Goal: Task Accomplishment & Management: Manage account settings

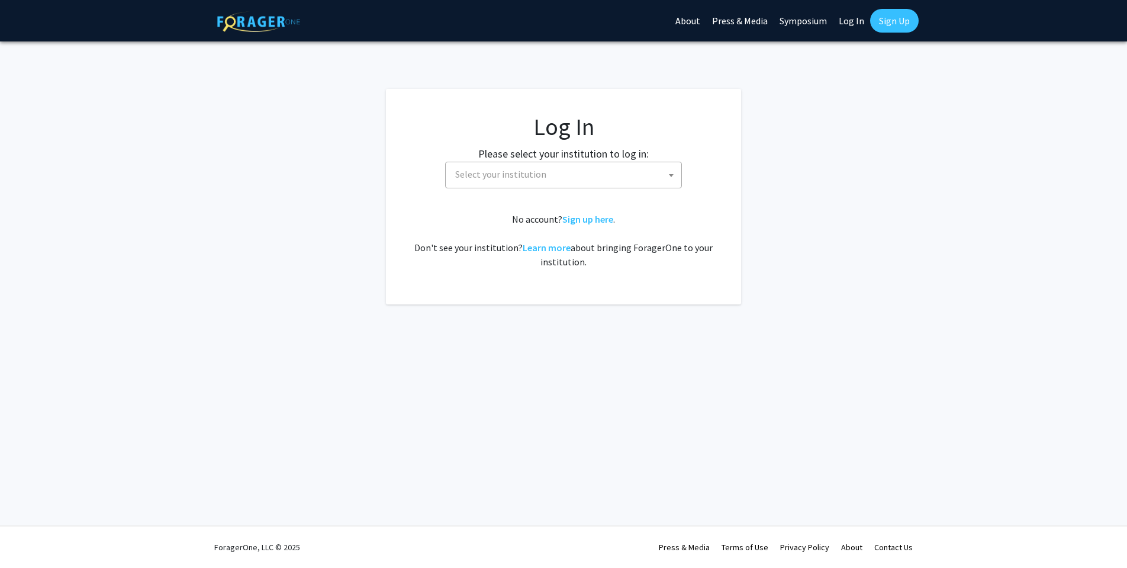
select select
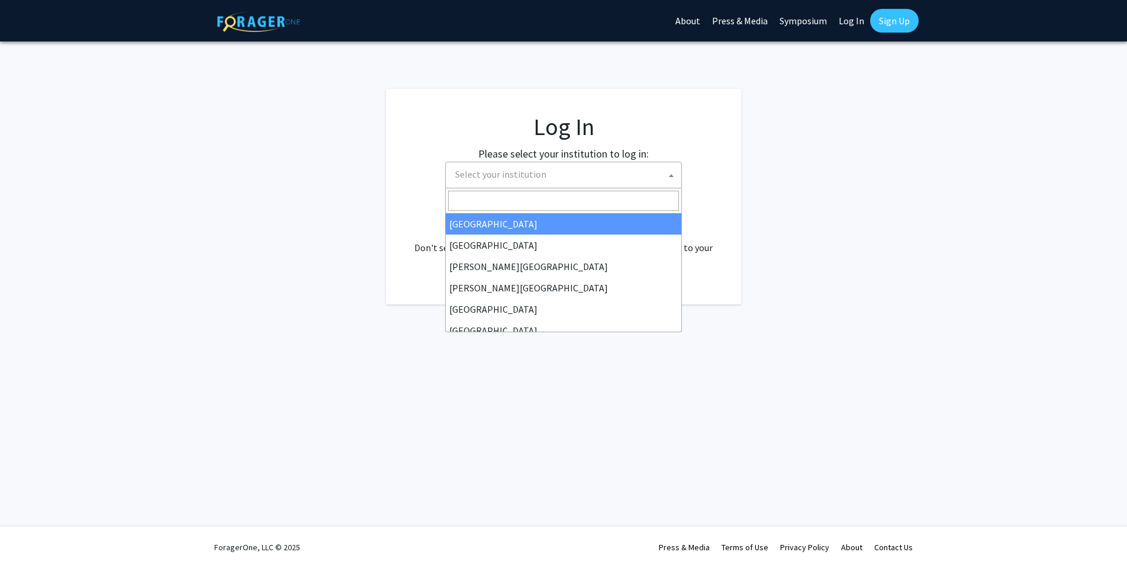
click at [535, 176] on span "Select your institution" at bounding box center [500, 174] width 91 height 12
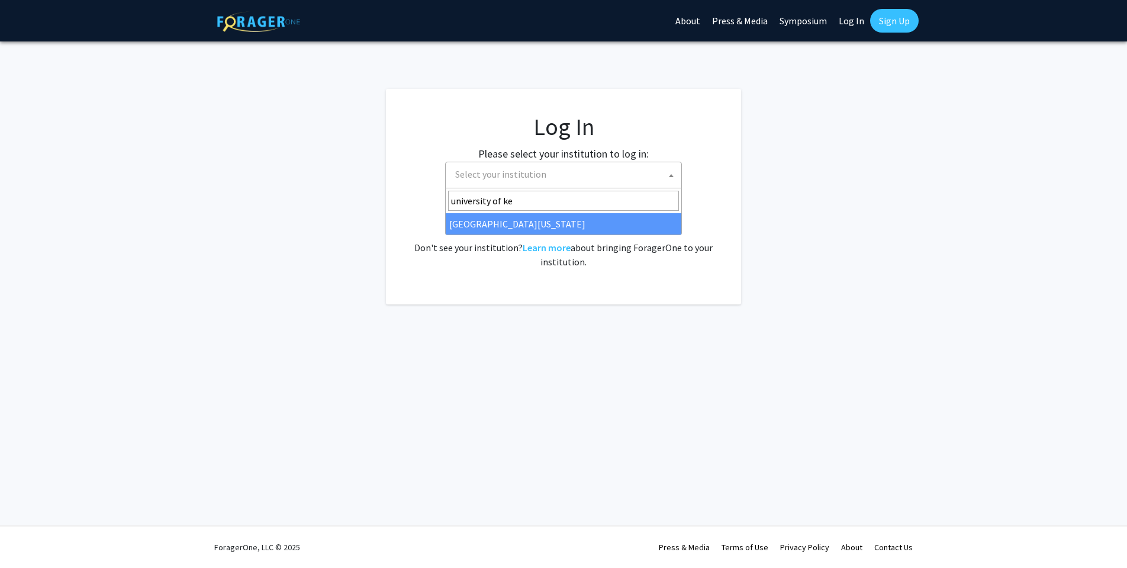
type input "university of ken"
select select "13"
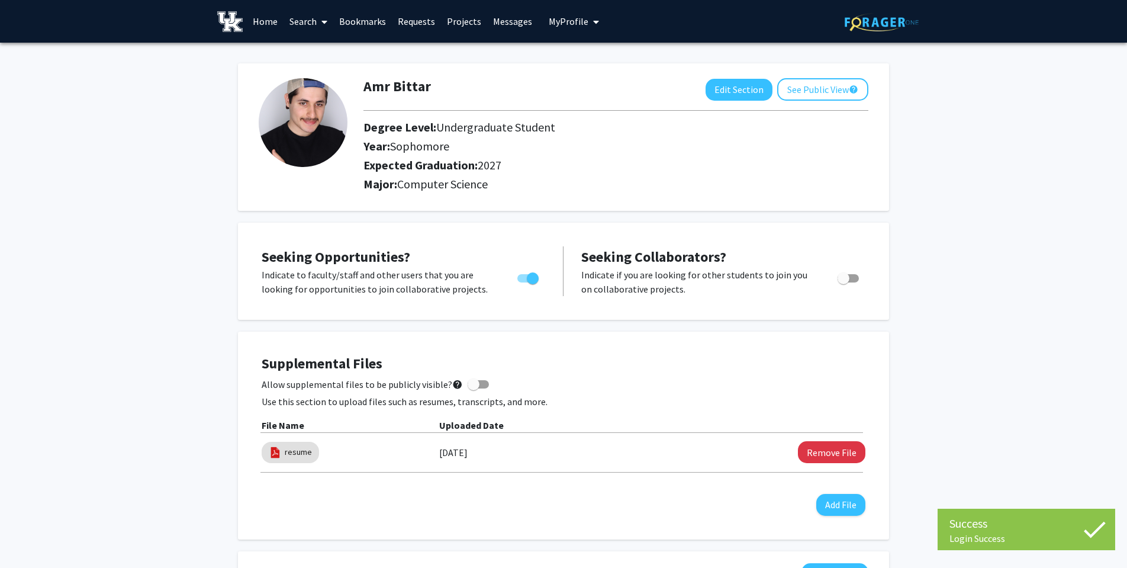
click at [254, 17] on link "Home" at bounding box center [265, 21] width 37 height 41
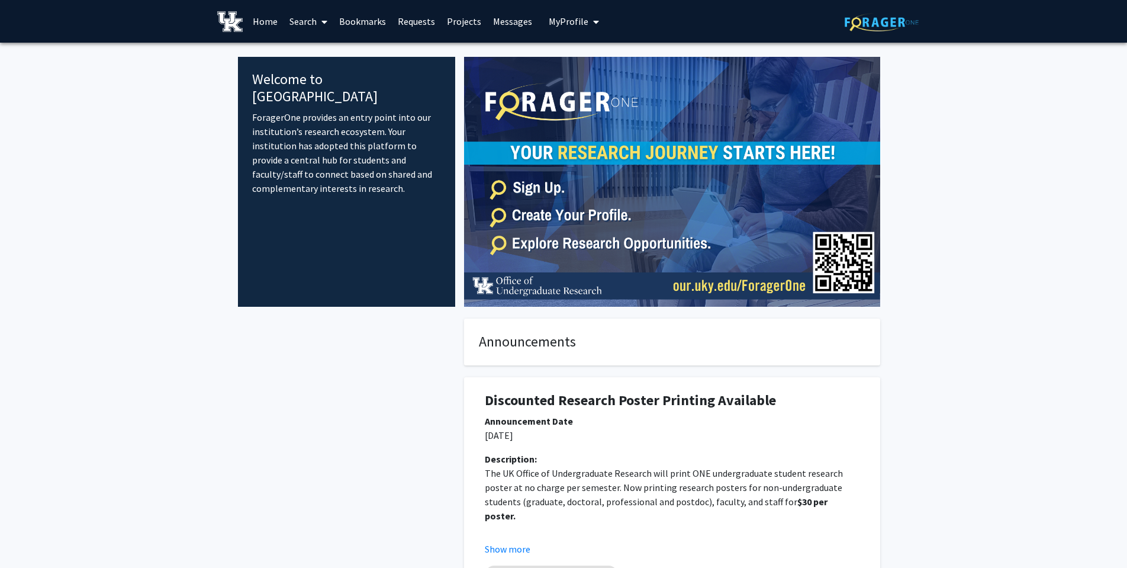
click at [452, 17] on link "Projects" at bounding box center [464, 21] width 46 height 41
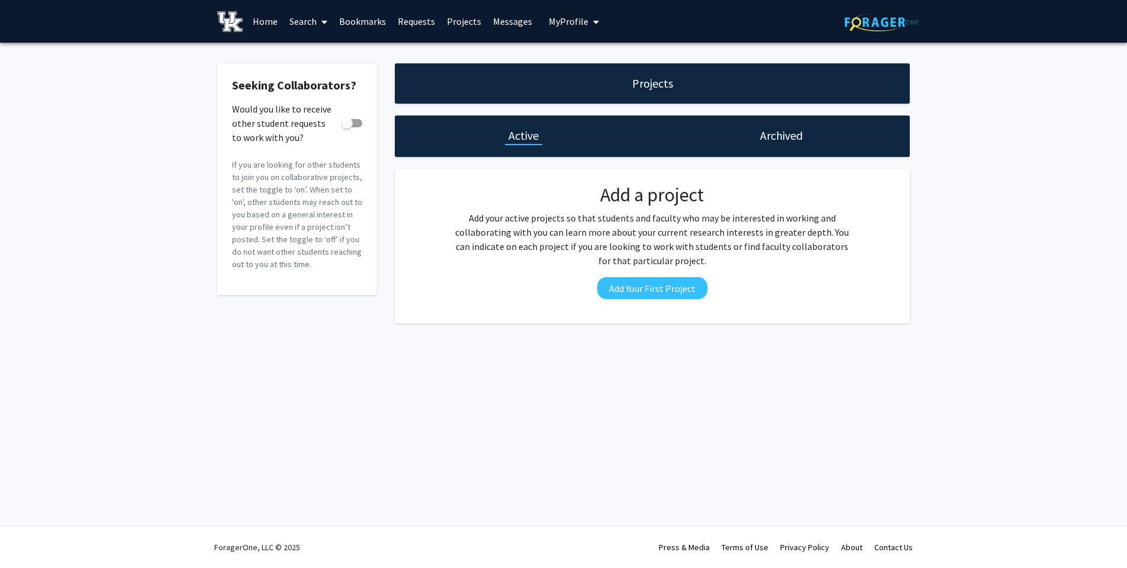
click at [300, 22] on link "Search" at bounding box center [308, 21] width 50 height 41
click at [327, 86] on span "Students" at bounding box center [319, 78] width 72 height 24
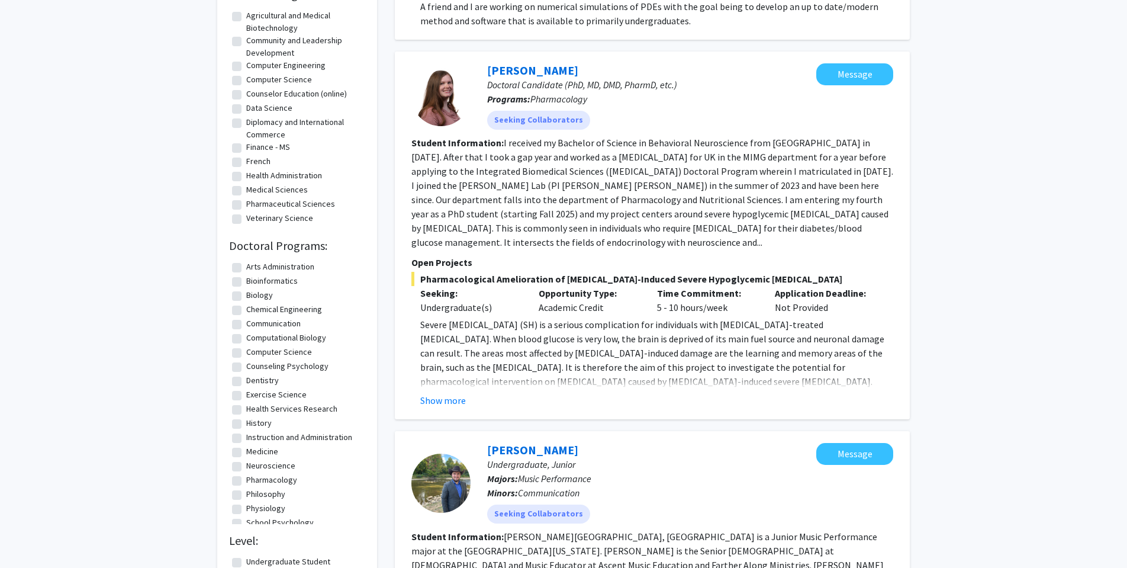
click at [257, 353] on label "Computer Science" at bounding box center [279, 352] width 66 height 12
click at [254, 353] on input "Computer Science" at bounding box center [250, 350] width 8 height 8
checkbox input "true"
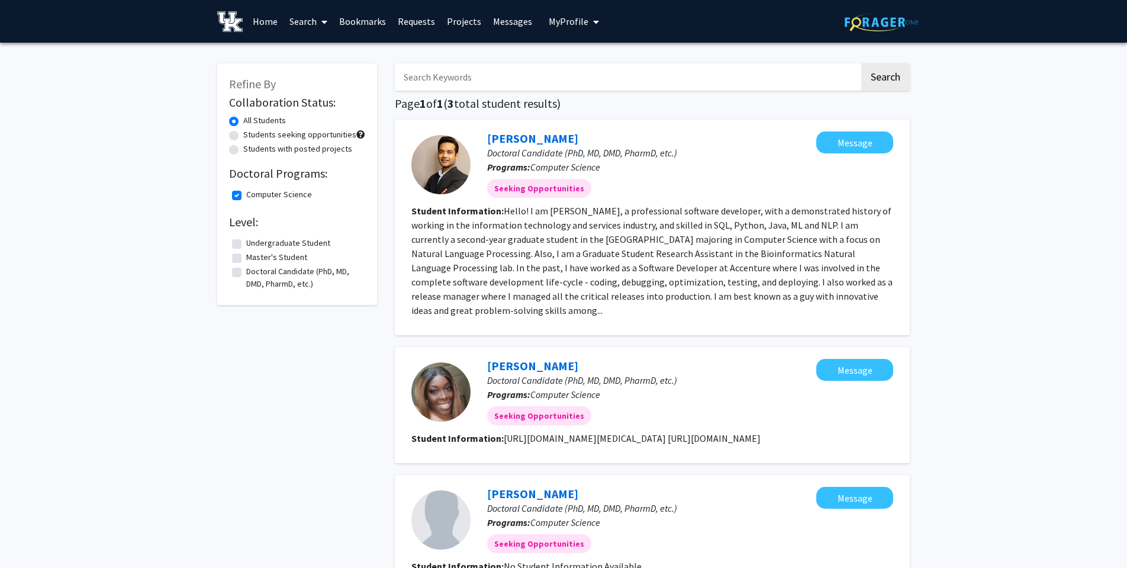
click at [274, 243] on label "Undergraduate Student" at bounding box center [288, 243] width 84 height 12
click at [254, 243] on input "Undergraduate Student" at bounding box center [250, 241] width 8 height 8
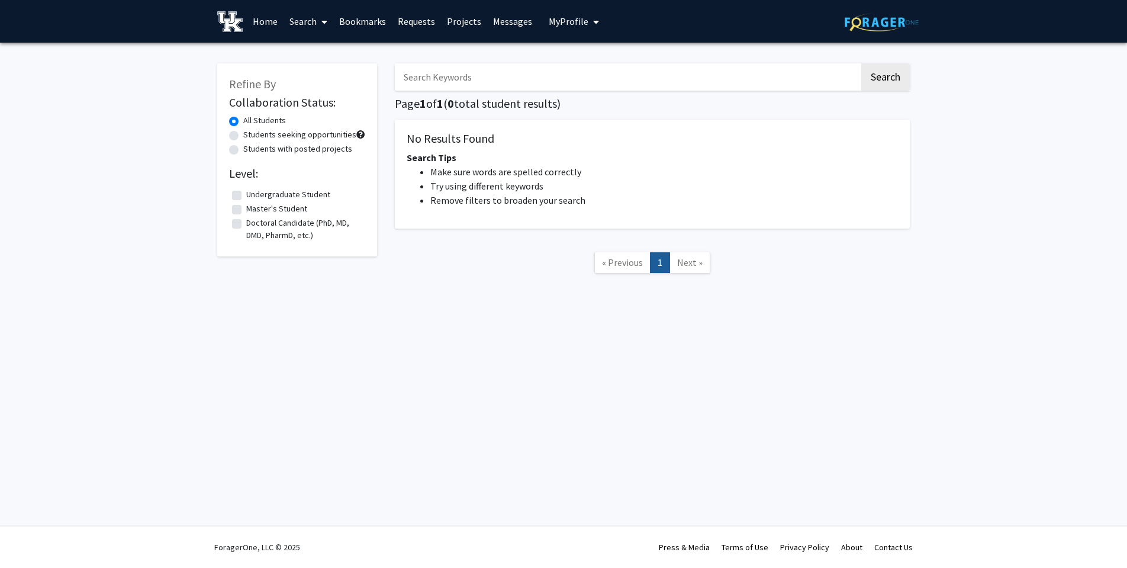
checkbox input "false"
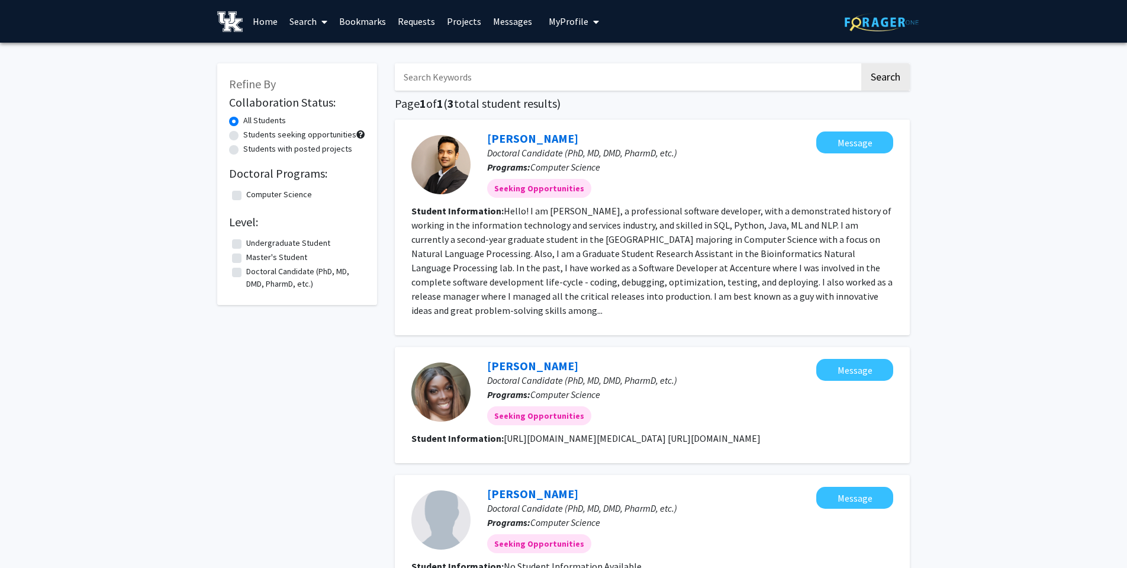
checkbox input "false"
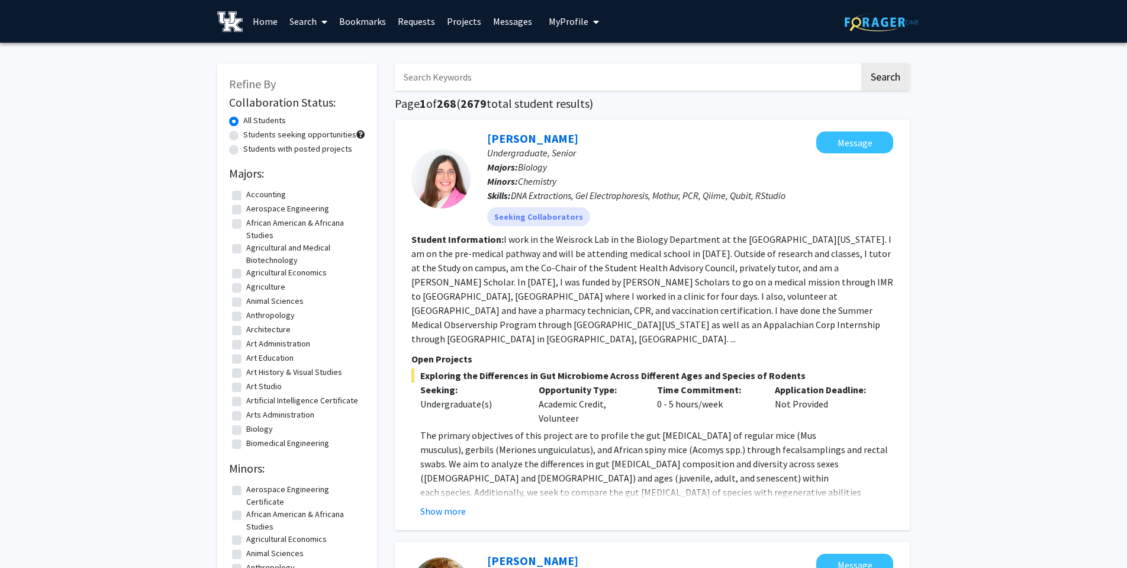
click at [310, 23] on link "Search" at bounding box center [308, 21] width 50 height 41
click at [314, 51] on span "Faculty/Staff" at bounding box center [326, 55] width 87 height 24
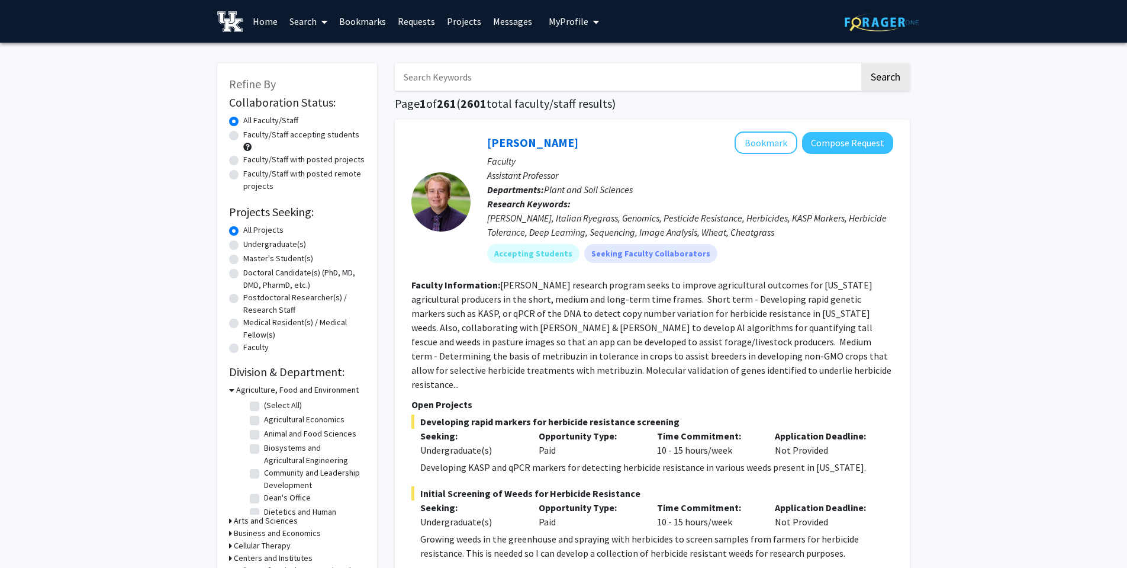
click at [246, 250] on label "Undergraduate(s)" at bounding box center [274, 244] width 63 height 12
click at [246, 246] on input "Undergraduate(s)" at bounding box center [247, 242] width 8 height 8
radio input "true"
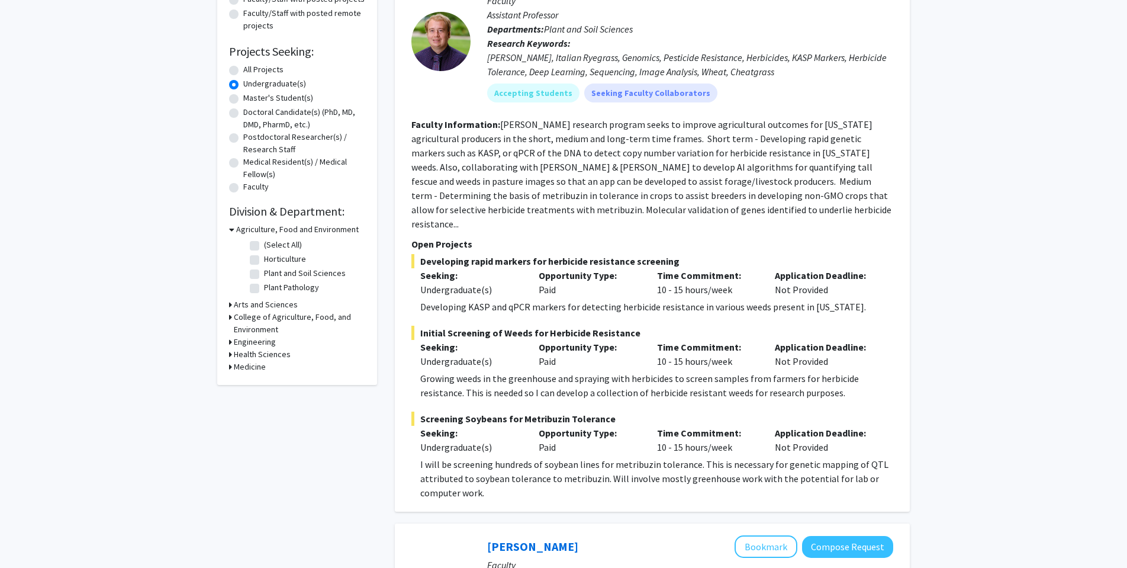
scroll to position [161, 0]
click at [254, 305] on h3 "Arts and Sciences" at bounding box center [266, 304] width 64 height 12
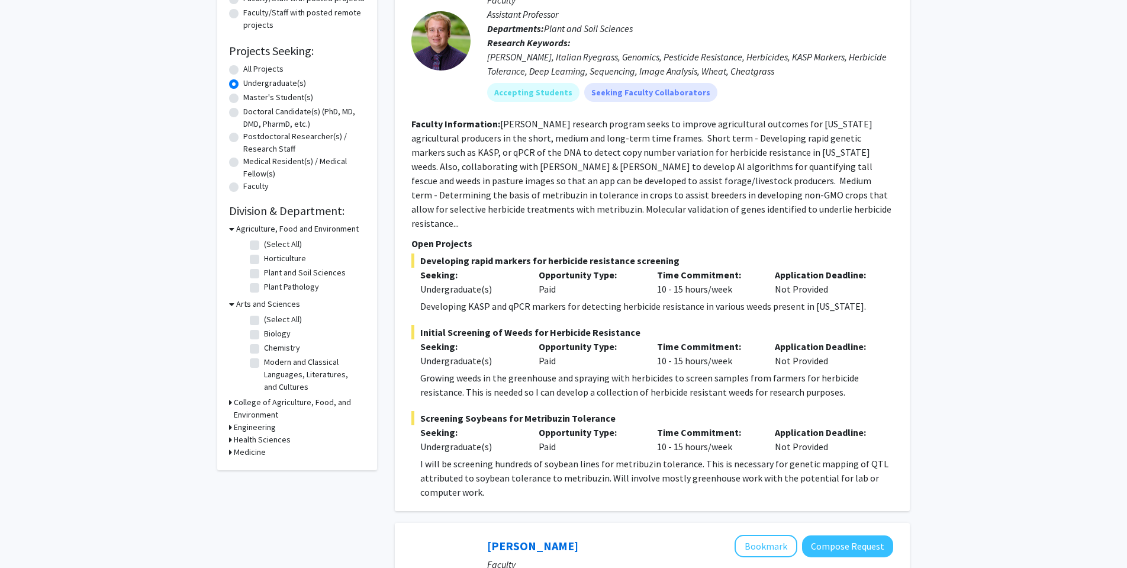
click at [280, 405] on h3 "College of Agriculture, Food, and Environment" at bounding box center [299, 408] width 131 height 25
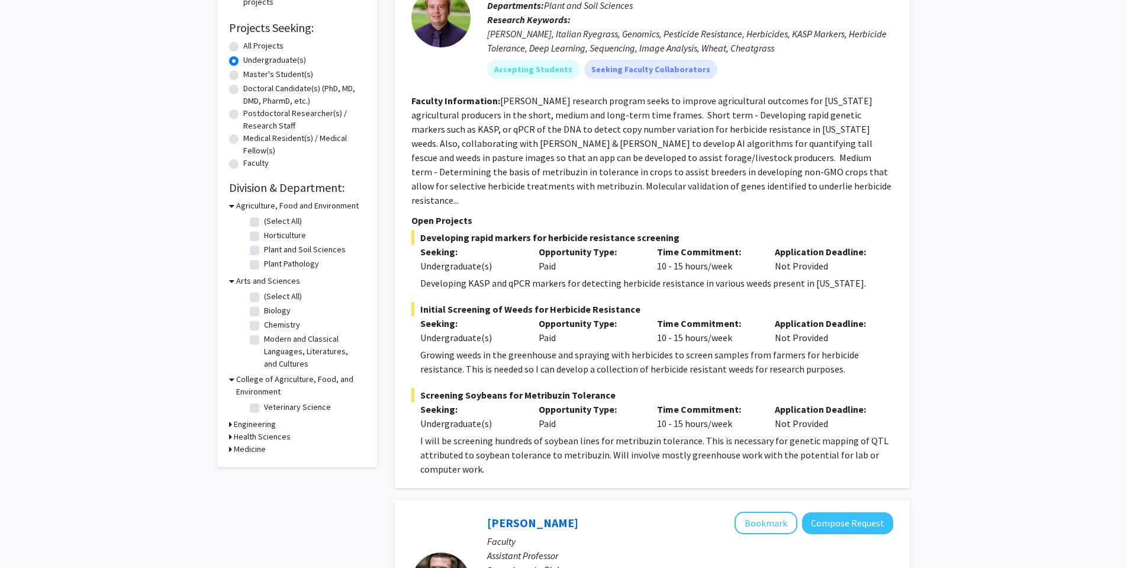
click at [257, 424] on h3 "Engineering" at bounding box center [255, 424] width 42 height 12
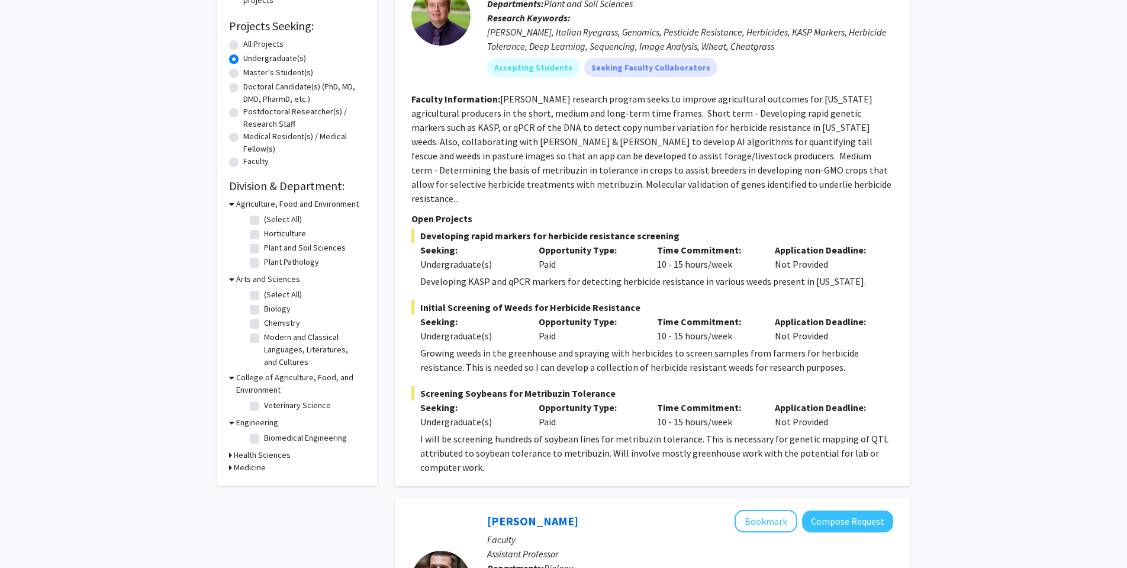
click at [260, 455] on h3 "Health Sciences" at bounding box center [262, 455] width 57 height 12
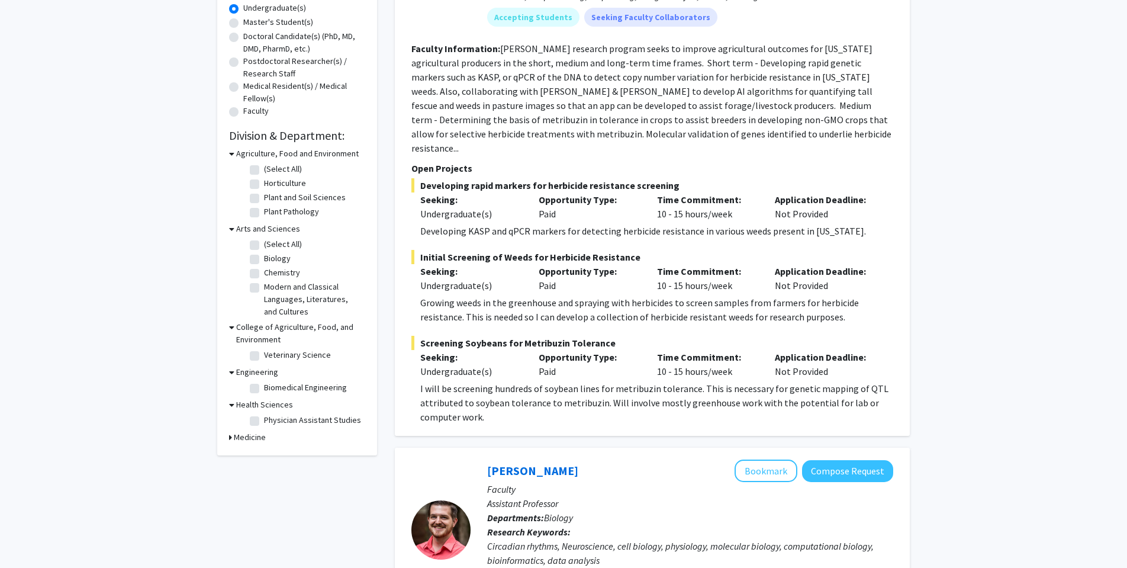
click at [263, 438] on h3 "Medicine" at bounding box center [250, 437] width 32 height 12
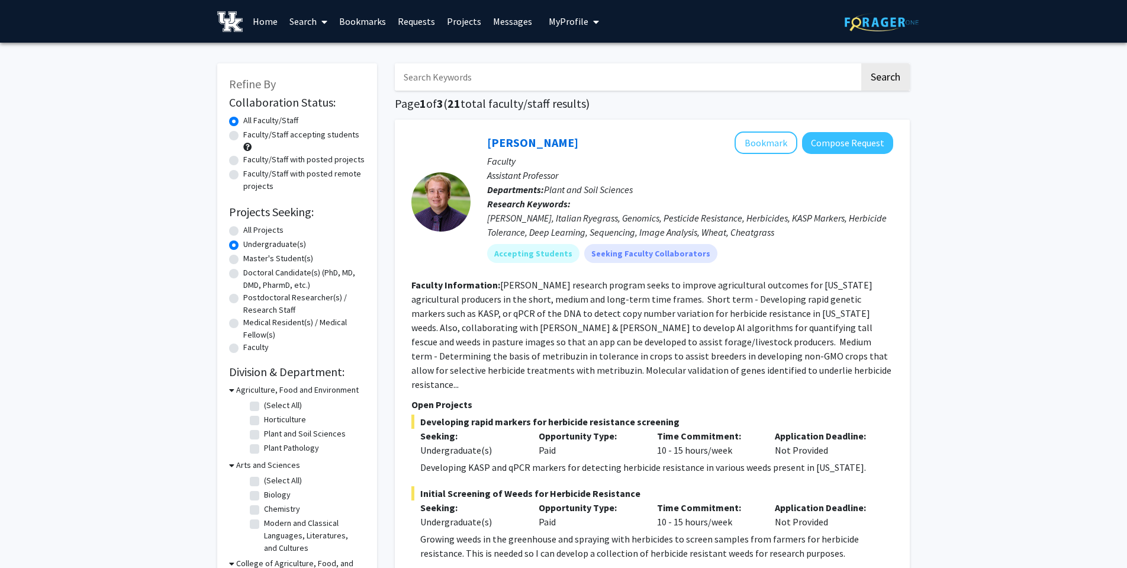
scroll to position [0, 0]
click at [581, 16] on span "My Profile" at bounding box center [569, 21] width 40 height 12
click at [579, 92] on link "Account Settings" at bounding box center [610, 92] width 107 height 14
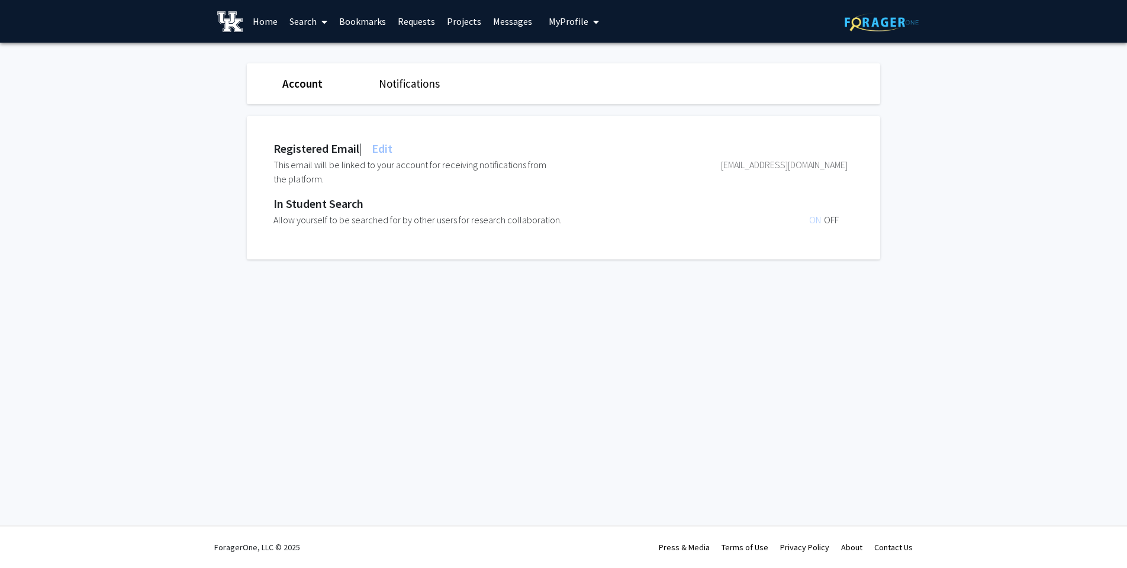
click at [384, 153] on span "Edit" at bounding box center [380, 148] width 23 height 15
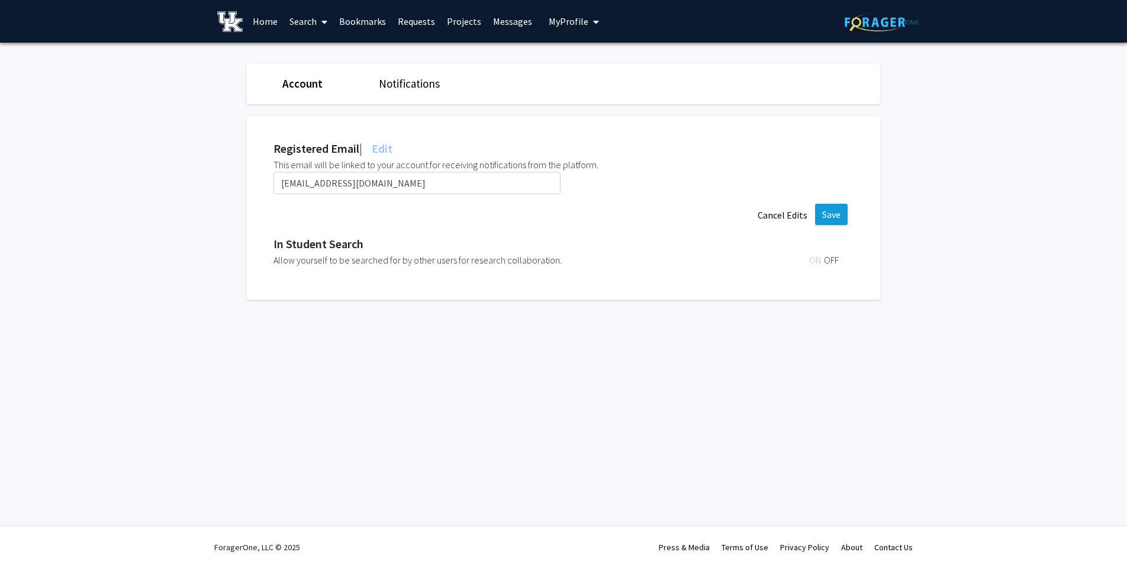
click at [831, 218] on button "Save" at bounding box center [831, 214] width 33 height 21
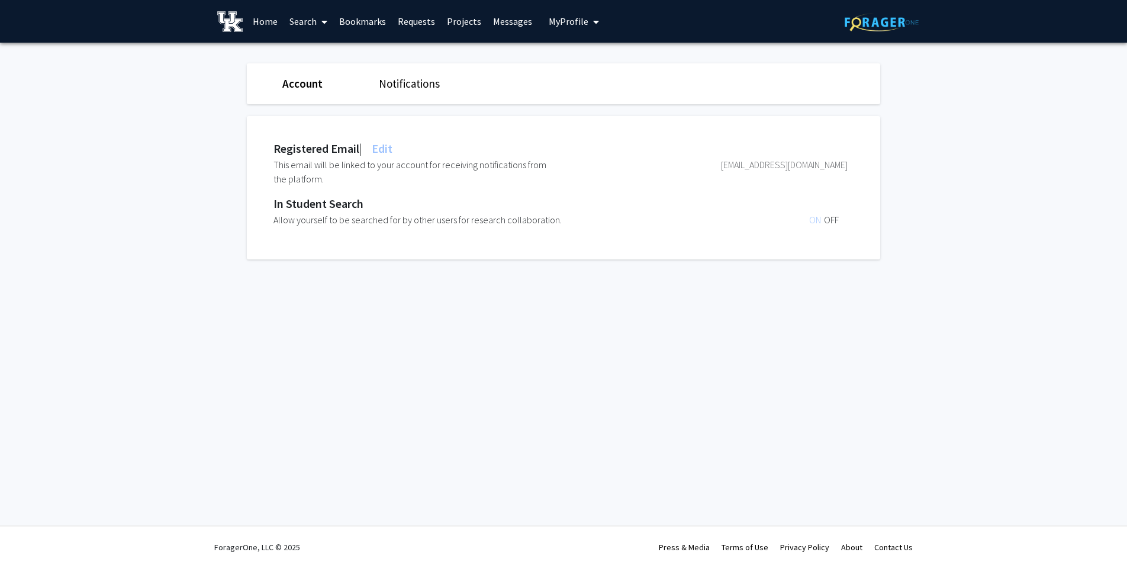
click at [301, 89] on link "Account" at bounding box center [302, 83] width 40 height 14
click at [374, 82] on div "Notifications" at bounding box center [418, 83] width 96 height 17
click at [391, 82] on link "Notifications" at bounding box center [409, 83] width 61 height 14
drag, startPoint x: 814, startPoint y: 167, endPoint x: 843, endPoint y: 170, distance: 29.1
click at [824, 169] on div "ON OFF" at bounding box center [727, 171] width 239 height 28
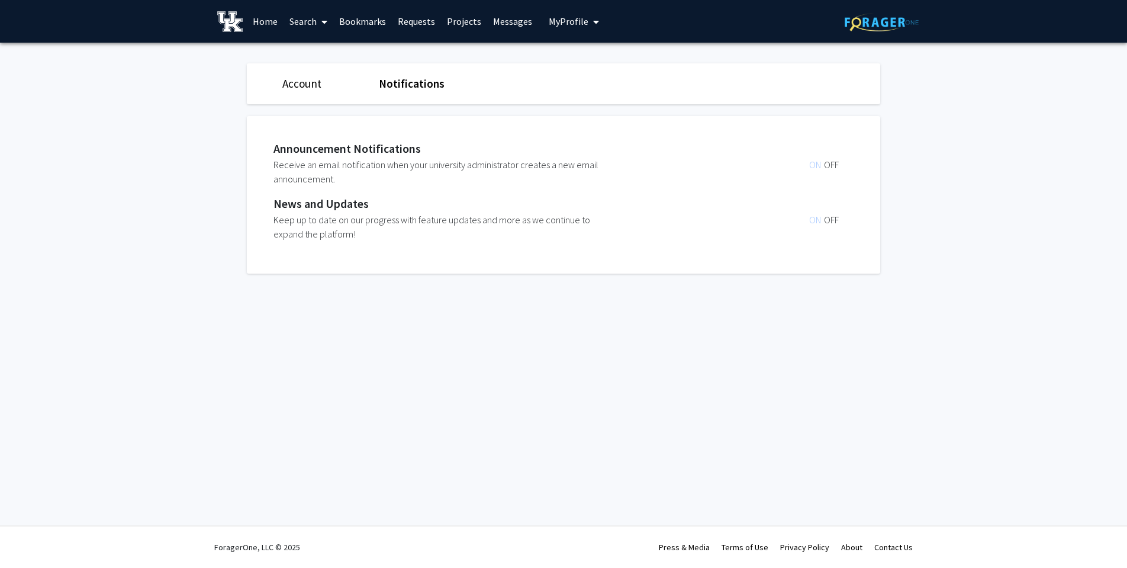
click at [835, 169] on span "OFF" at bounding box center [831, 165] width 15 height 12
click at [815, 167] on span "ON" at bounding box center [816, 165] width 15 height 12
click at [500, 206] on div "News and Updates" at bounding box center [560, 204] width 574 height 18
click at [454, 14] on link "Projects" at bounding box center [464, 21] width 46 height 41
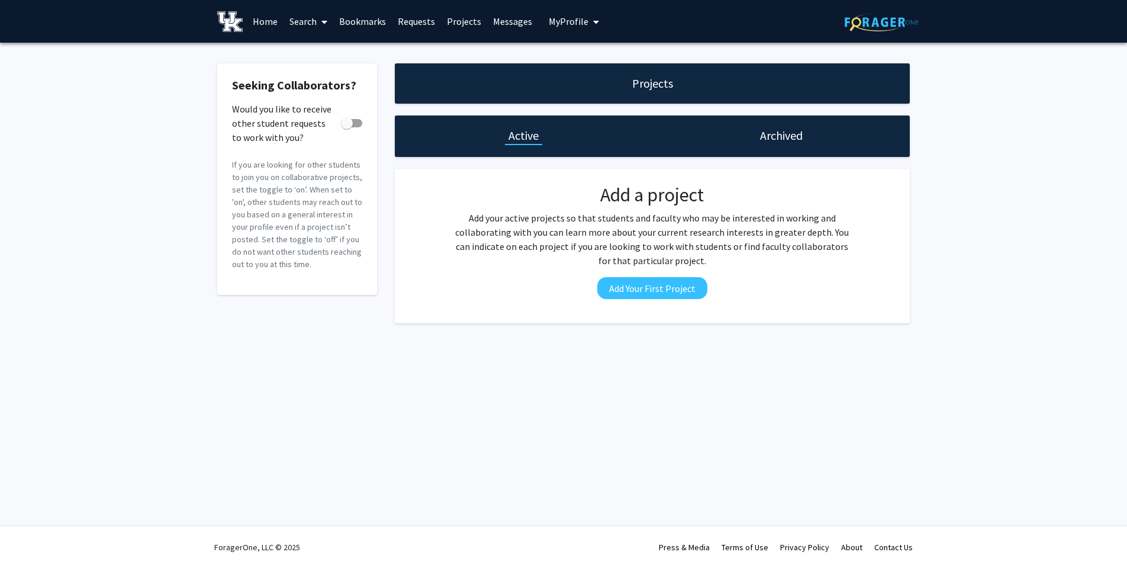
click at [506, 16] on link "Messages" at bounding box center [512, 21] width 51 height 41
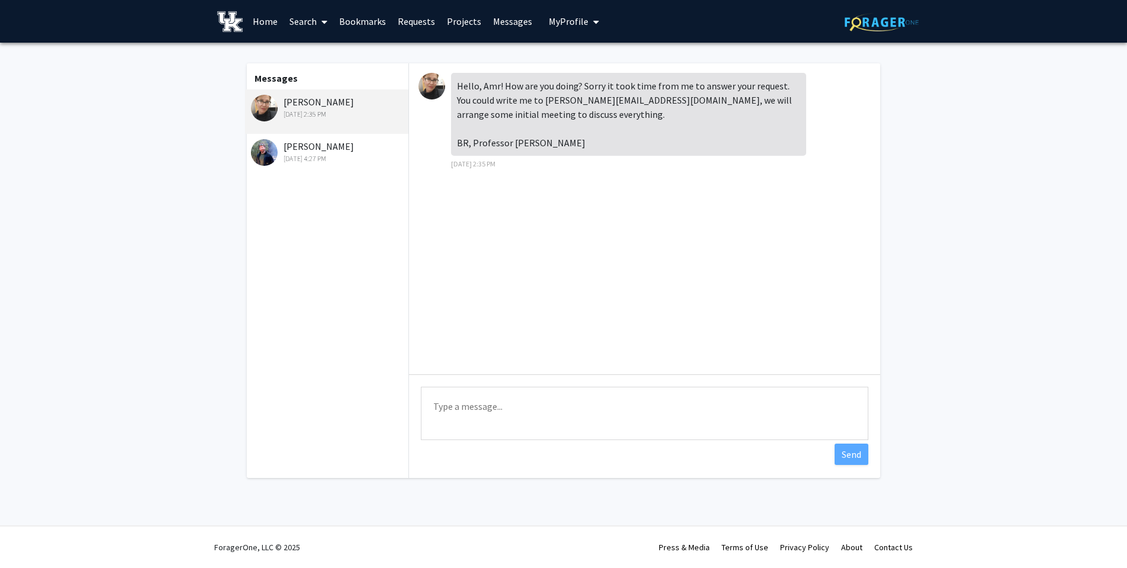
click at [577, 24] on span "My Profile" at bounding box center [569, 21] width 40 height 12
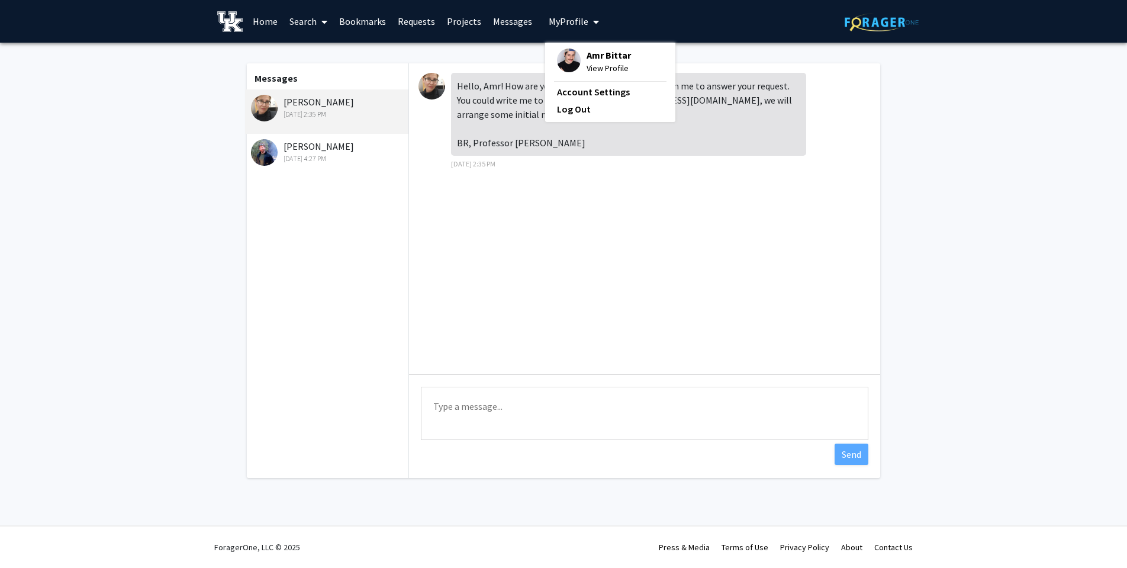
drag, startPoint x: 577, startPoint y: 24, endPoint x: 393, endPoint y: 29, distance: 184.1
click at [563, 27] on span "My Profile" at bounding box center [569, 21] width 40 height 12
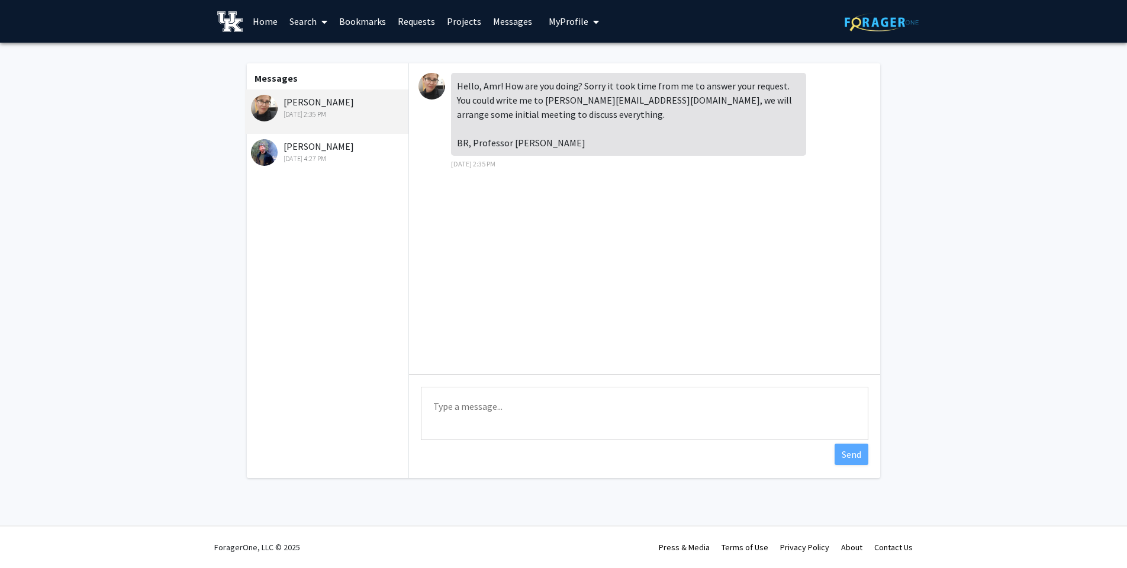
click at [236, 25] on img at bounding box center [229, 21] width 25 height 21
